Goal: Task Accomplishment & Management: Manage account settings

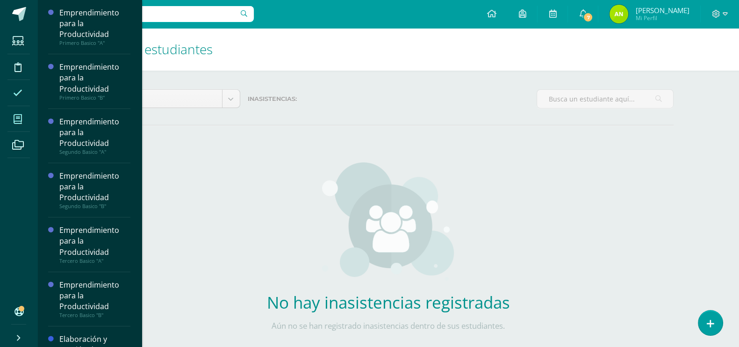
click at [7, 121] on span at bounding box center [17, 118] width 21 height 21
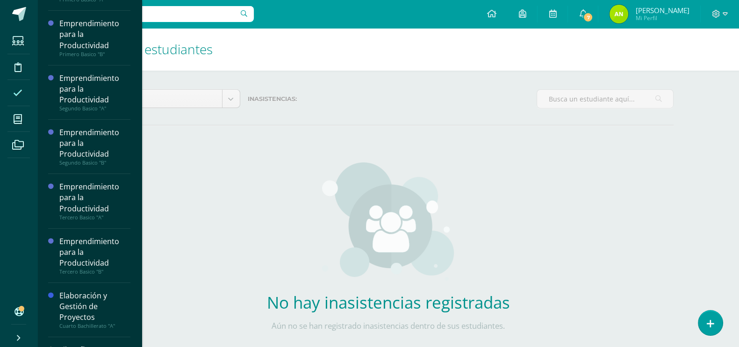
scroll to position [66, 0]
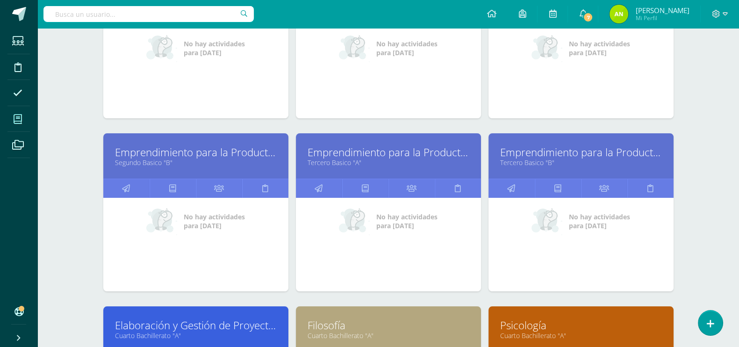
scroll to position [224, 0]
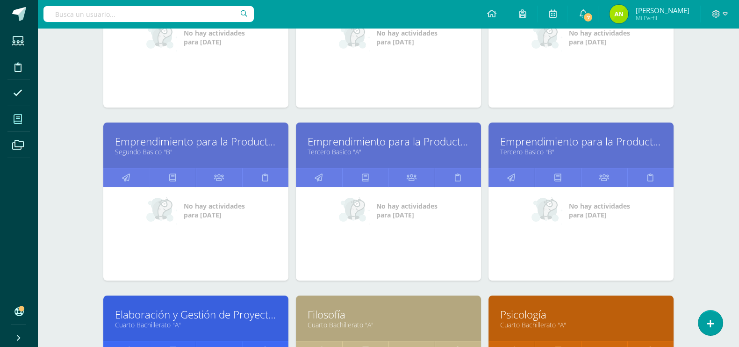
click at [525, 148] on link "Tercero Basico "B"" at bounding box center [581, 151] width 162 height 9
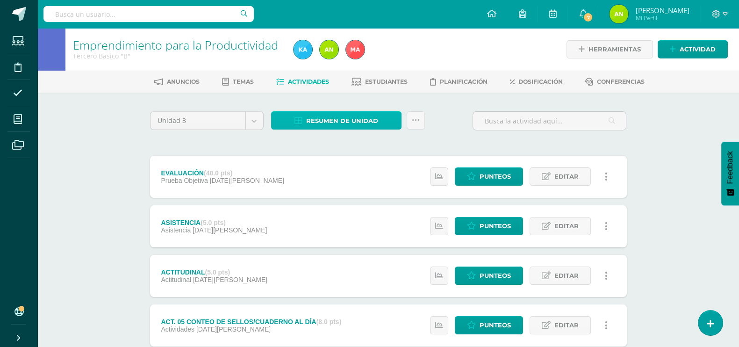
click at [361, 118] on span "Resumen de unidad" at bounding box center [342, 120] width 72 height 17
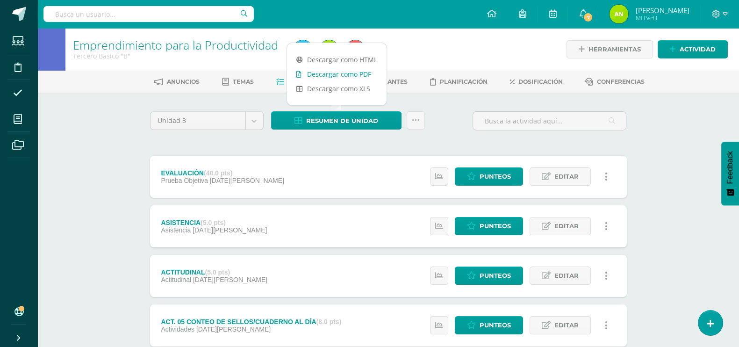
click at [355, 73] on link "Descargar como PDF" at bounding box center [337, 74] width 100 height 14
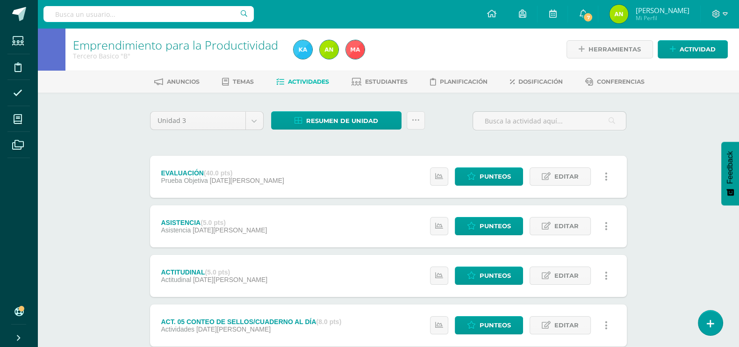
click at [488, 36] on div at bounding box center [402, 49] width 224 height 43
click at [20, 97] on icon at bounding box center [17, 92] width 9 height 9
click at [712, 319] on icon at bounding box center [710, 323] width 8 height 11
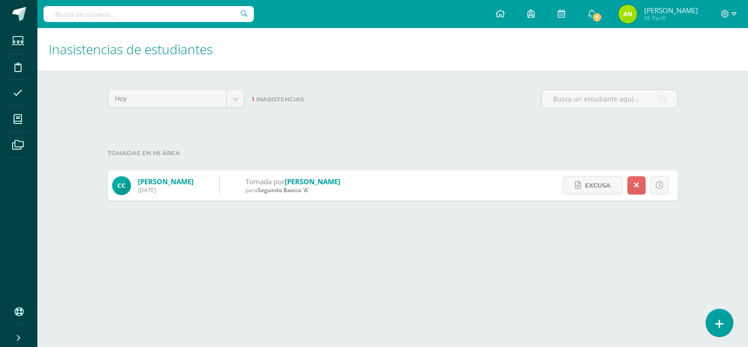
click at [713, 320] on link at bounding box center [719, 322] width 27 height 27
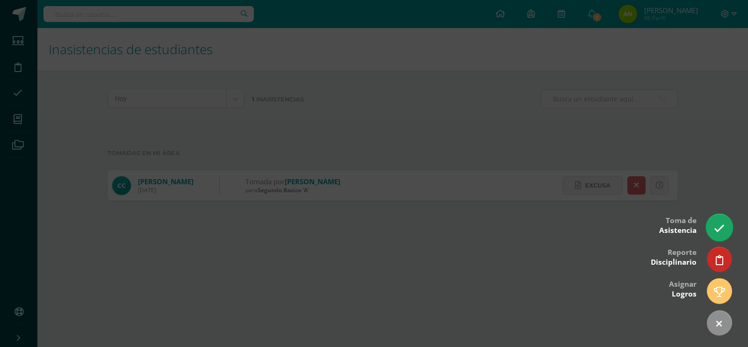
click at [715, 229] on icon at bounding box center [719, 228] width 11 height 11
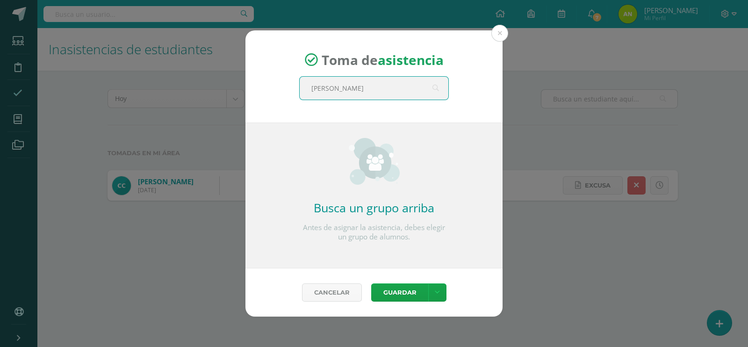
type input "quinto"
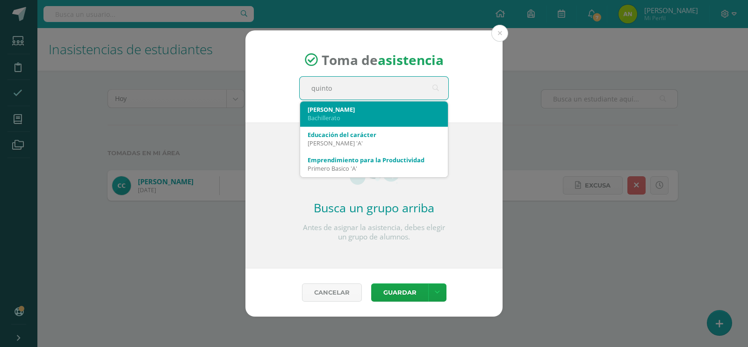
click at [371, 115] on div "Bachillerato" at bounding box center [374, 118] width 133 height 8
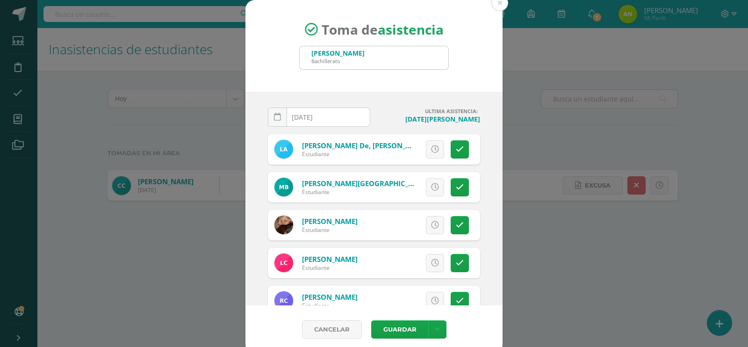
scroll to position [480, 0]
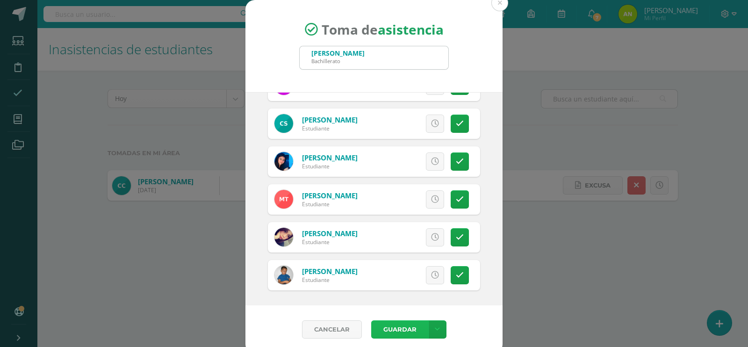
click at [389, 335] on button "Guardar" at bounding box center [399, 329] width 57 height 18
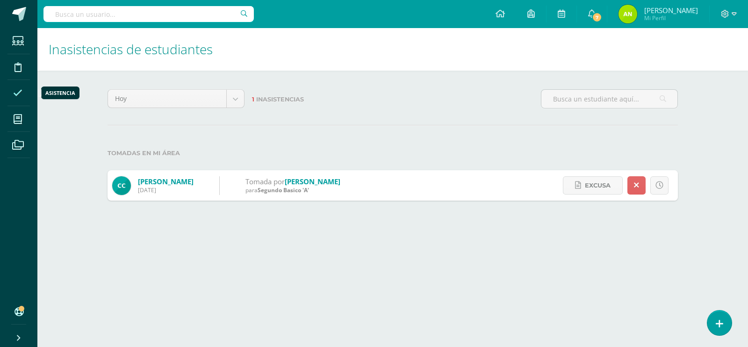
click at [15, 91] on icon at bounding box center [17, 92] width 9 height 9
click at [748, 80] on div "Inasistencias de estudiantes [DATE] [DATE] Esta semana Este mes Este ciclo 1 In…" at bounding box center [392, 123] width 711 height 191
